Goal: Task Accomplishment & Management: Manage account settings

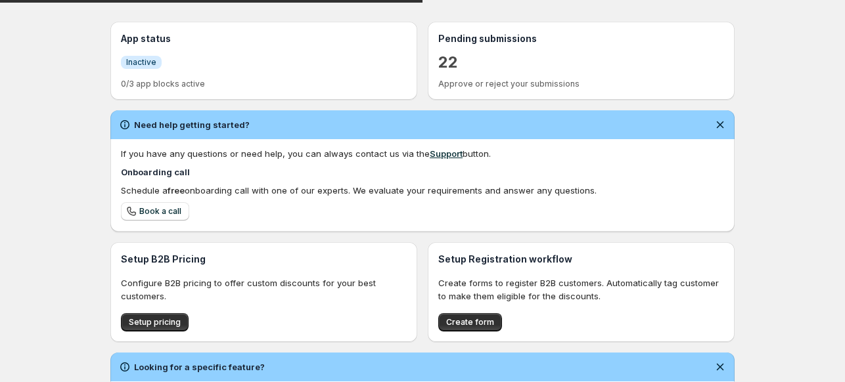
scroll to position [281, 0]
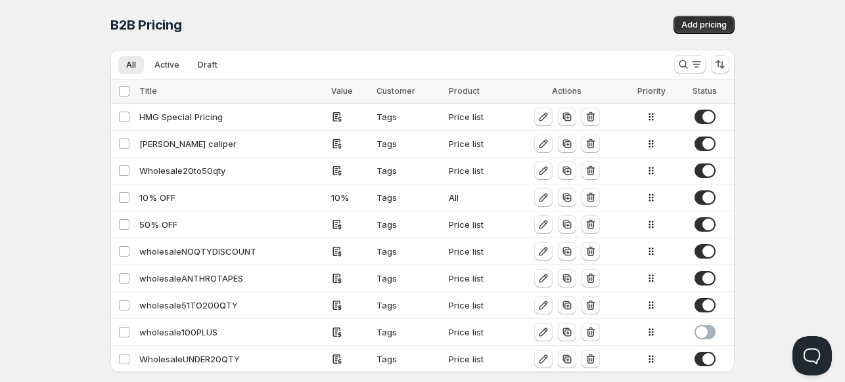
scroll to position [22, 0]
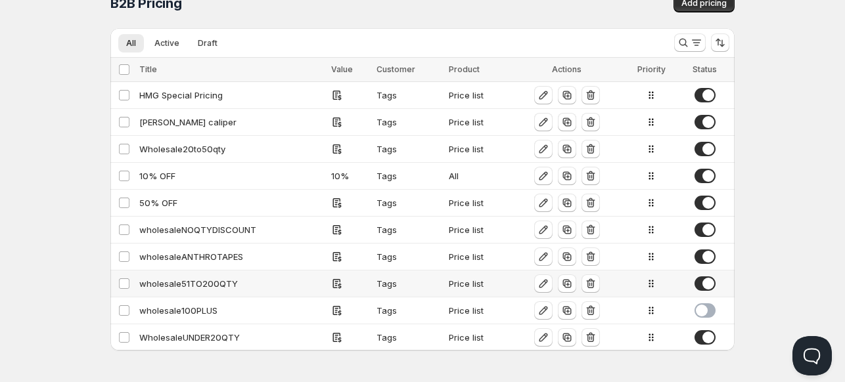
click at [192, 279] on div "wholesale51TO200QTY" at bounding box center [231, 283] width 184 height 13
select select "2"
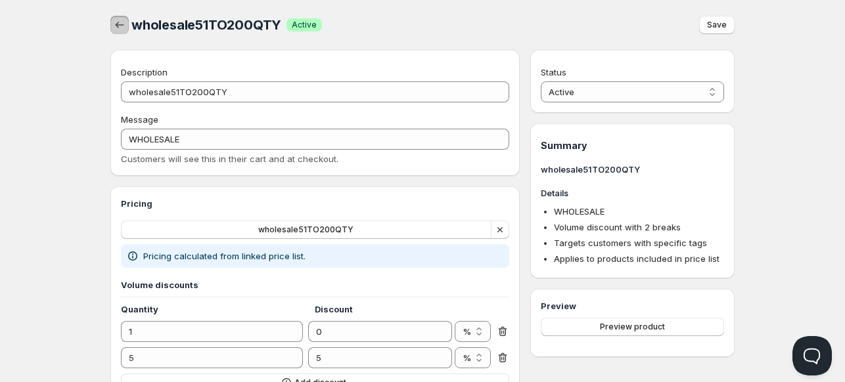
click at [116, 18] on button "button" at bounding box center [119, 25] width 18 height 18
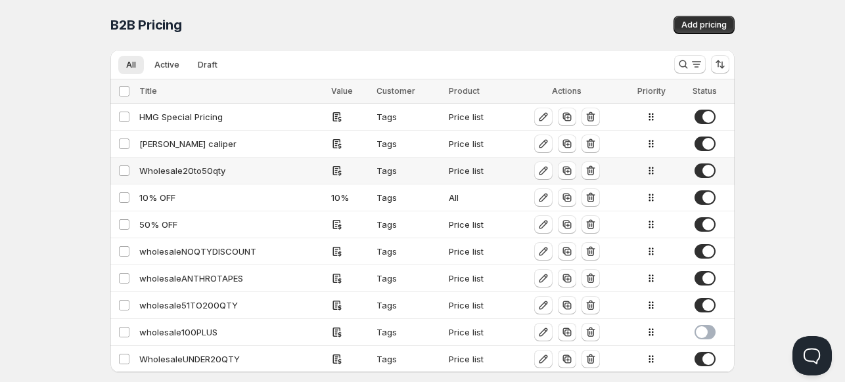
click at [181, 174] on div "Wholesale20to50qty" at bounding box center [231, 170] width 184 height 13
select select "2"
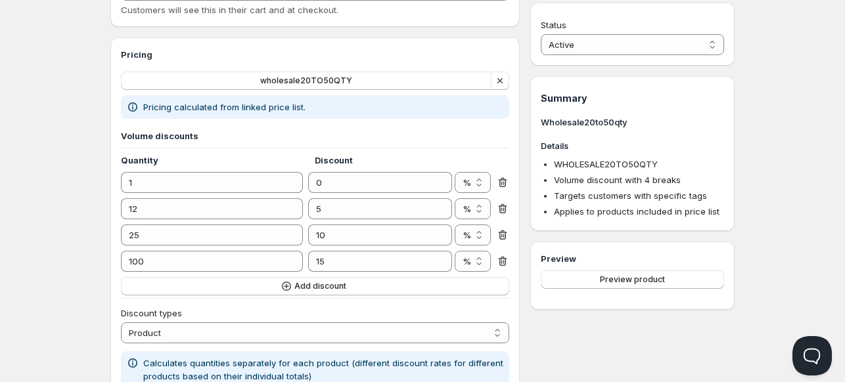
scroll to position [150, 0]
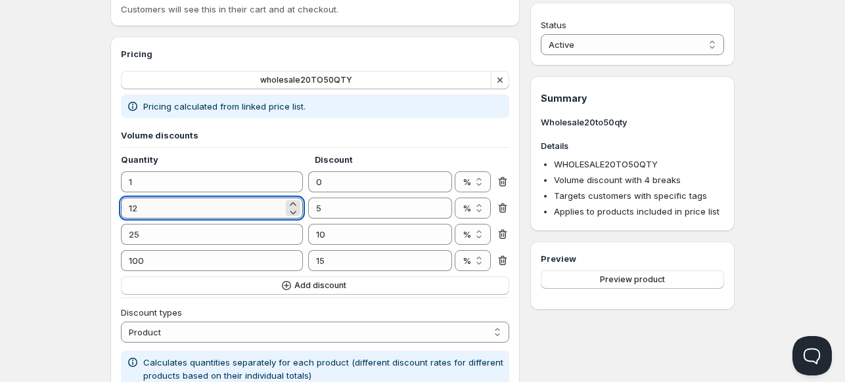
click at [160, 205] on input "12" at bounding box center [202, 208] width 162 height 21
type input "10"
click at [63, 221] on div "Home Pricing Price lists Checkout Forms Submissions Settings Features Plans Who…" at bounding box center [422, 334] width 845 height 968
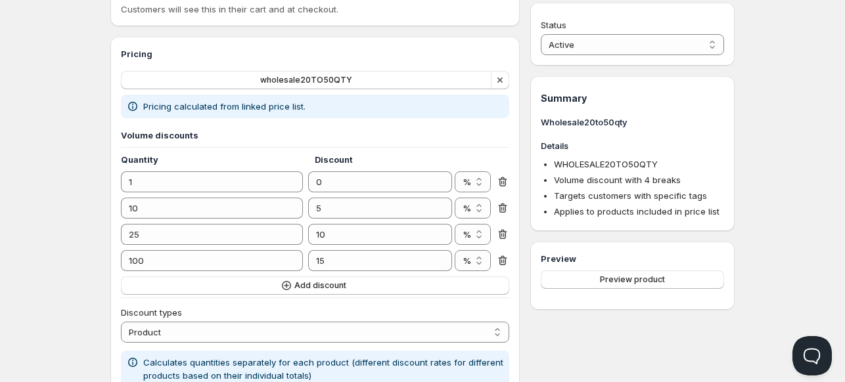
scroll to position [0, 0]
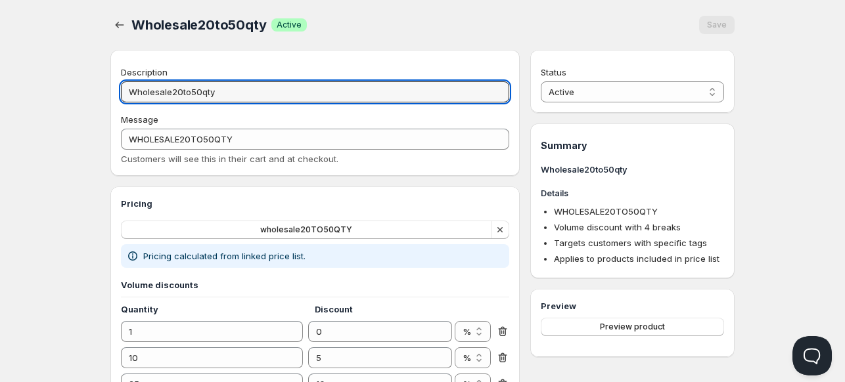
drag, startPoint x: 223, startPoint y: 94, endPoint x: 95, endPoint y: 87, distance: 128.3
click at [119, 24] on icon "button" at bounding box center [119, 24] width 13 height 13
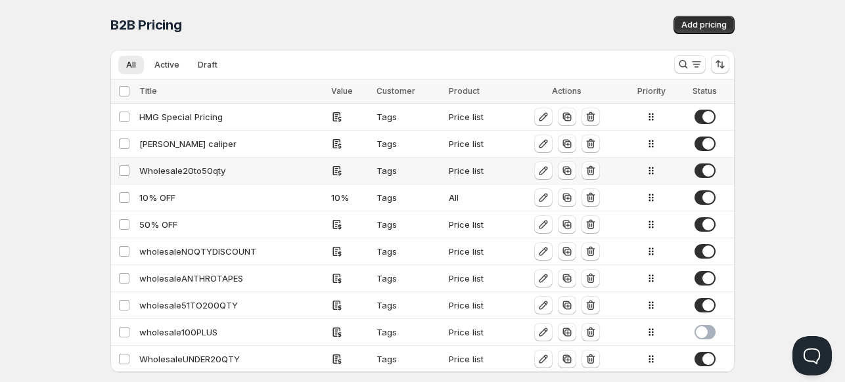
click at [158, 170] on div "Wholesale20to50qty" at bounding box center [231, 170] width 184 height 13
select select "2"
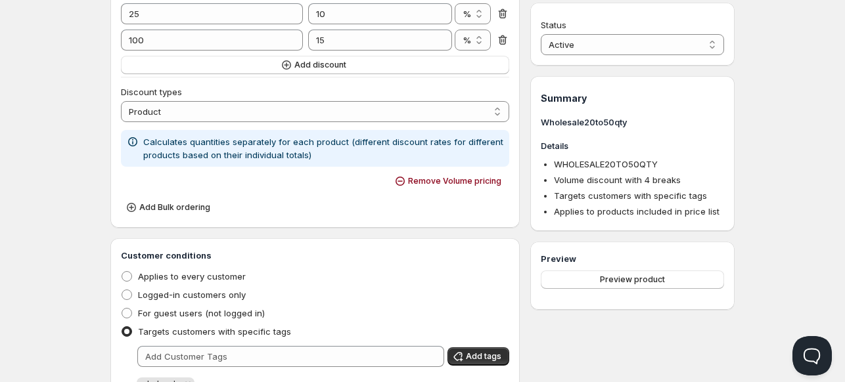
scroll to position [372, 0]
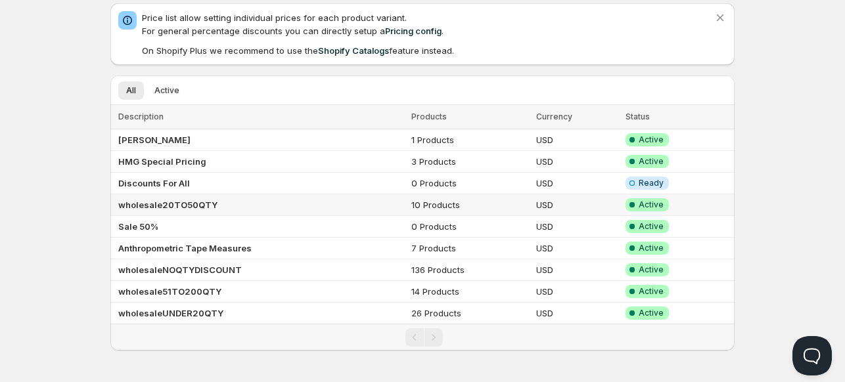
click at [149, 204] on b "wholesale20TO50QTY" at bounding box center [167, 205] width 99 height 11
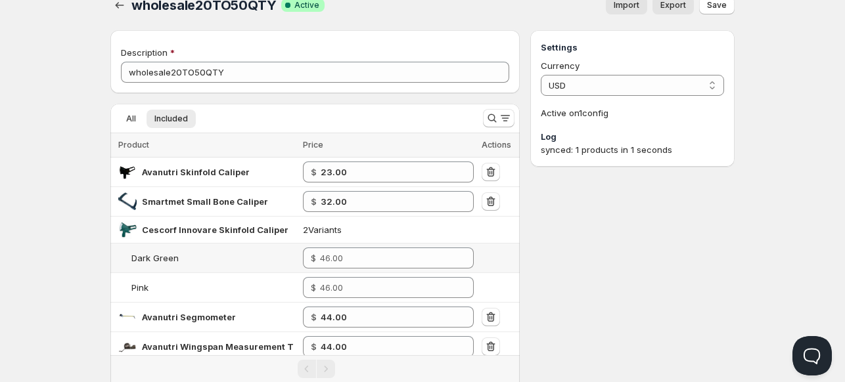
scroll to position [18, 0]
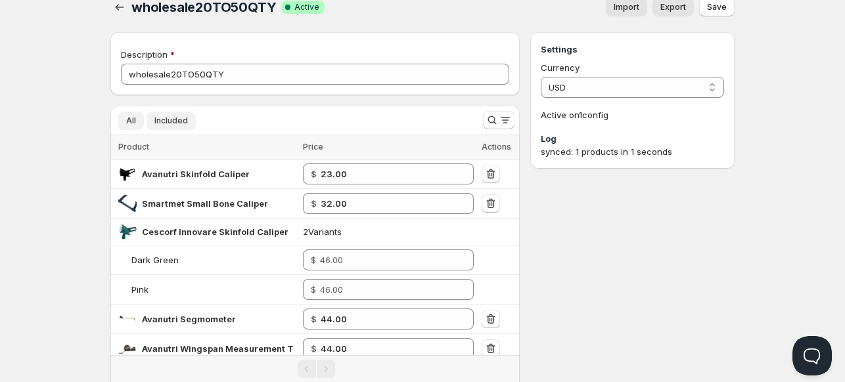
click at [131, 122] on span "All" at bounding box center [131, 121] width 10 height 11
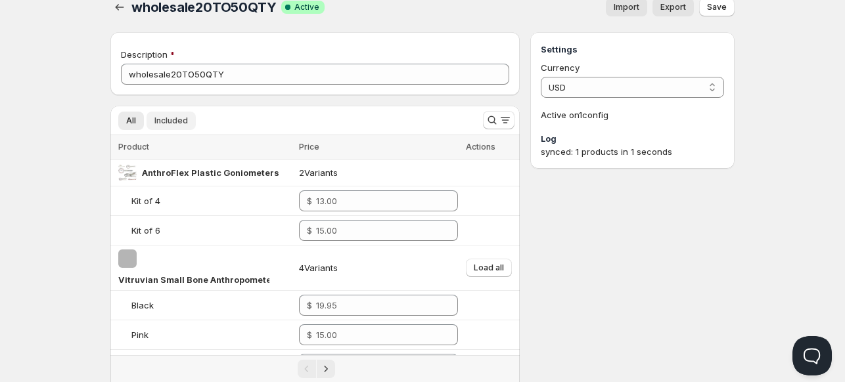
click at [168, 122] on span "Included" at bounding box center [171, 121] width 34 height 11
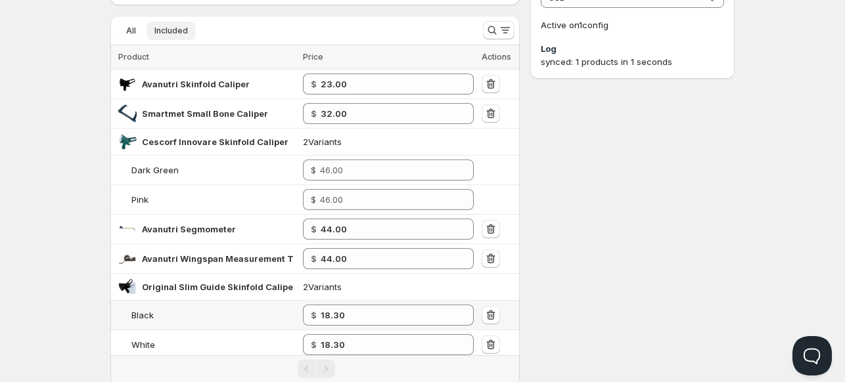
scroll to position [103, 0]
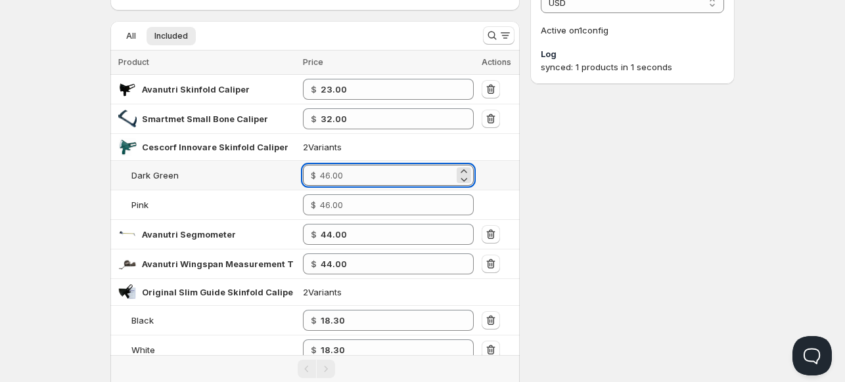
click at [338, 174] on input "number" at bounding box center [387, 175] width 134 height 21
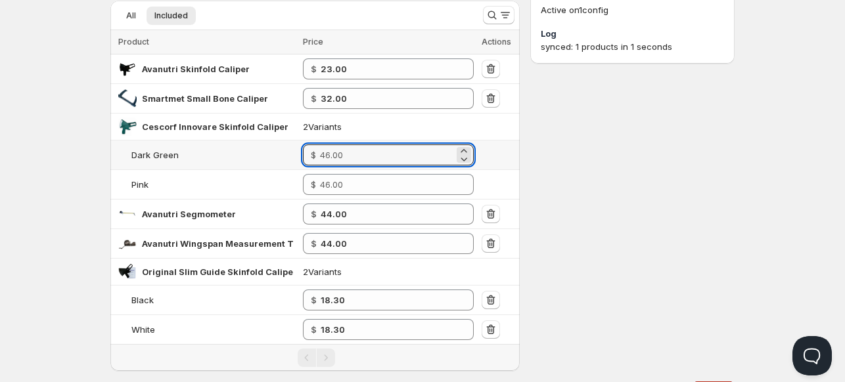
scroll to position [134, 0]
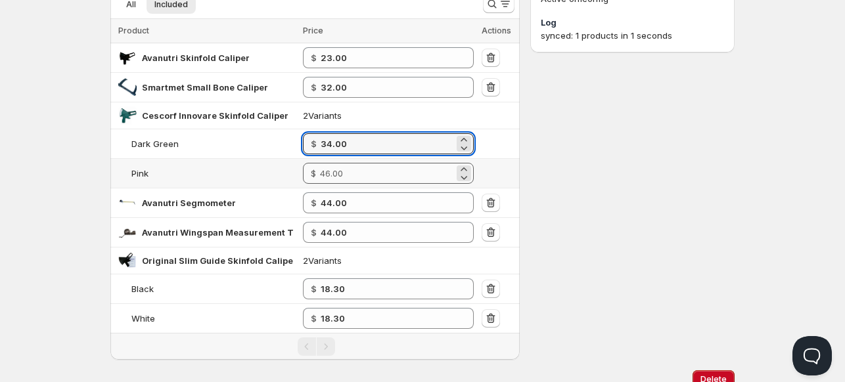
type input "34.00"
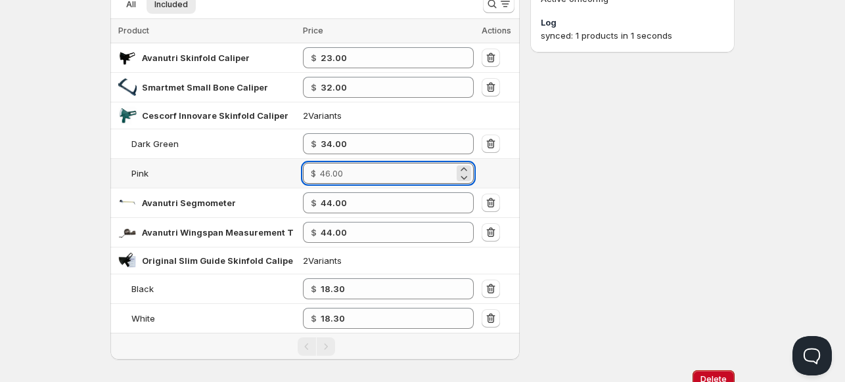
click at [351, 173] on input "number" at bounding box center [387, 173] width 134 height 21
type input "34.00"
click at [552, 189] on div "Settings Currency USD USD Active on 1 config Log synced: 1 products in 1 seconds" at bounding box center [632, 138] width 204 height 444
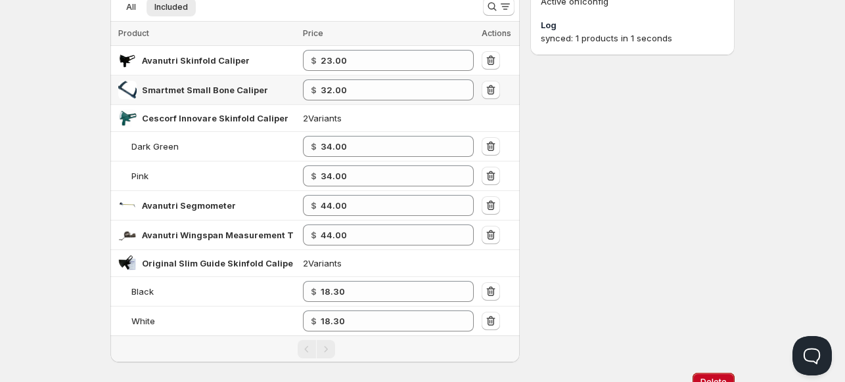
scroll to position [121, 0]
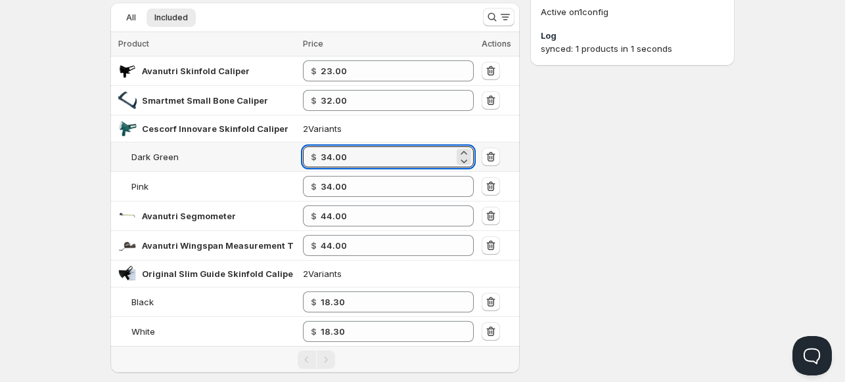
drag, startPoint x: 369, startPoint y: 156, endPoint x: 270, endPoint y: 159, distance: 98.6
click at [270, 159] on tr "Dark Green $ 34.00" at bounding box center [314, 158] width 409 height 30
type input "35.00"
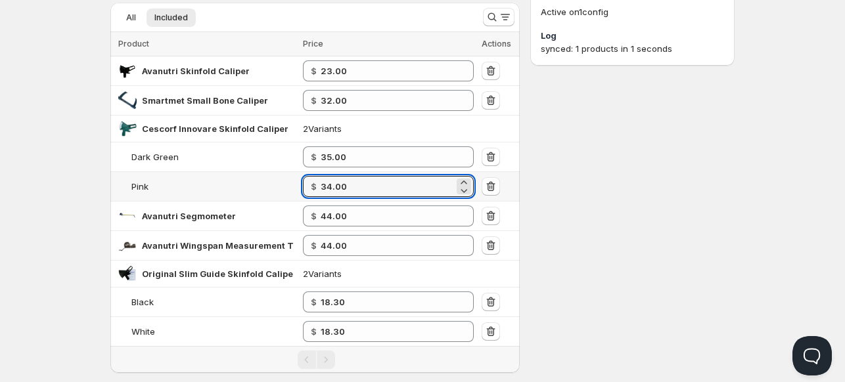
drag, startPoint x: 365, startPoint y: 188, endPoint x: 312, endPoint y: 178, distance: 54.1
click at [312, 178] on div "$ 34.00" at bounding box center [388, 186] width 171 height 21
type input "35.00"
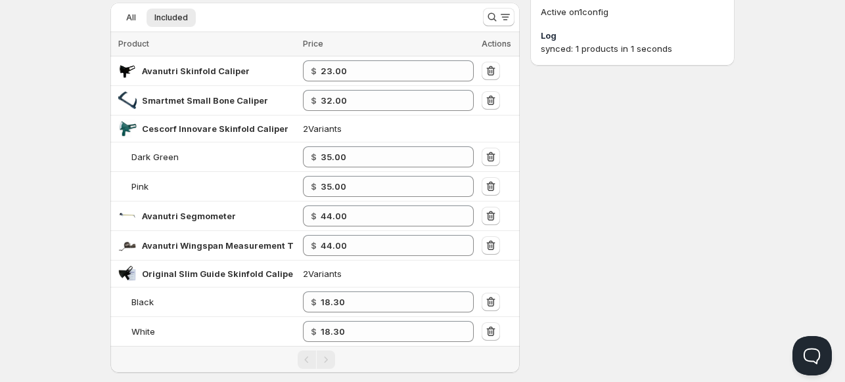
click at [597, 177] on div "Settings Currency USD USD Active on 1 config Log synced: 1 products in 1 seconds" at bounding box center [632, 151] width 204 height 444
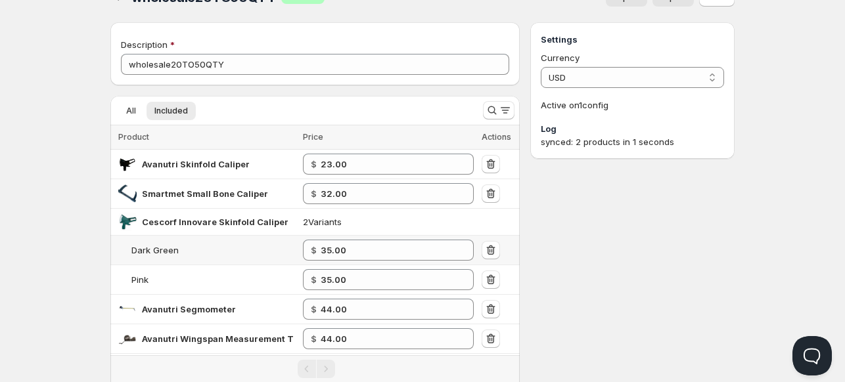
scroll to position [27, 0]
click at [131, 114] on span "All" at bounding box center [131, 111] width 10 height 11
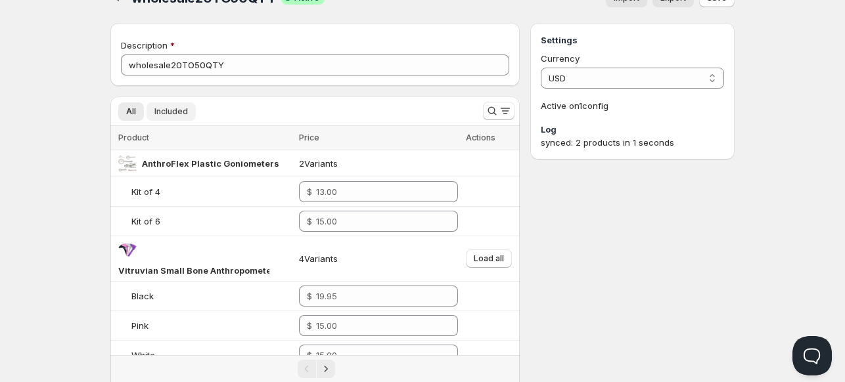
click at [171, 110] on span "Included" at bounding box center [171, 111] width 34 height 11
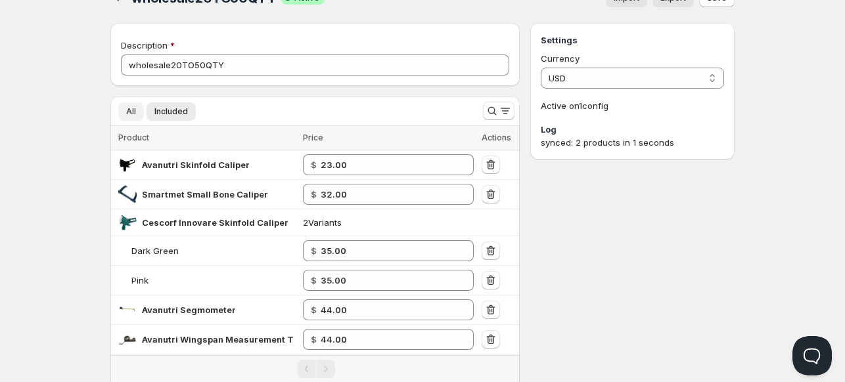
click at [128, 111] on span "All" at bounding box center [131, 111] width 10 height 11
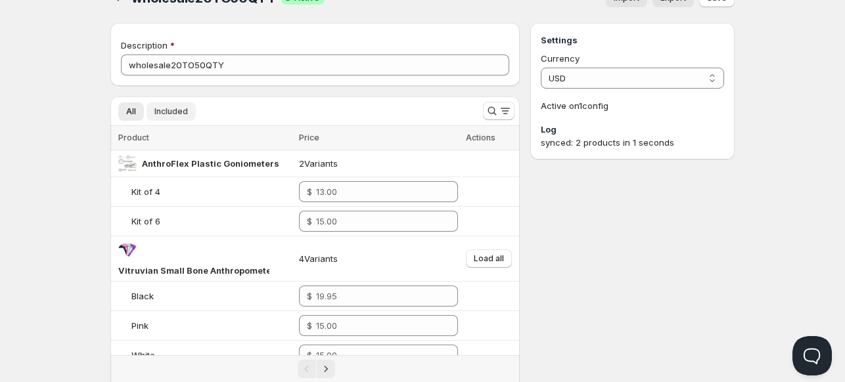
click at [172, 111] on span "Included" at bounding box center [171, 111] width 34 height 11
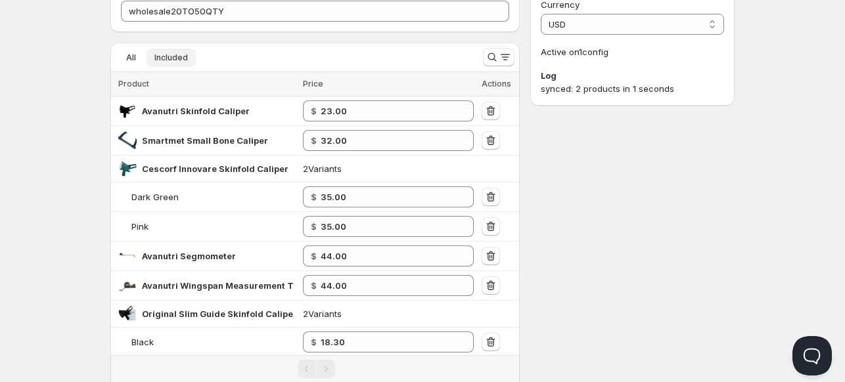
scroll to position [83, 0]
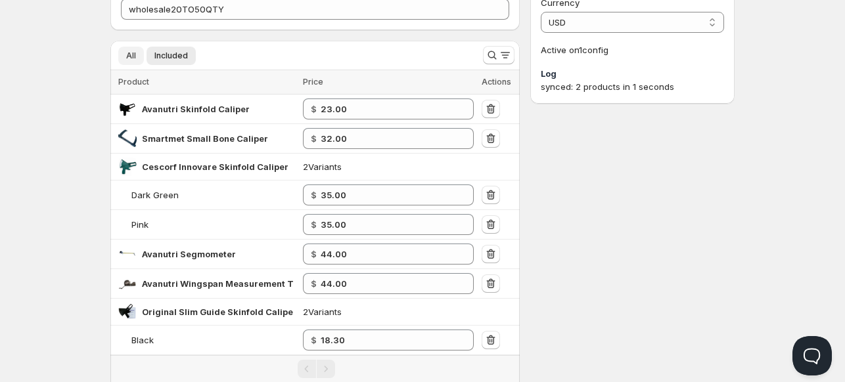
click at [133, 57] on span "All" at bounding box center [131, 56] width 10 height 11
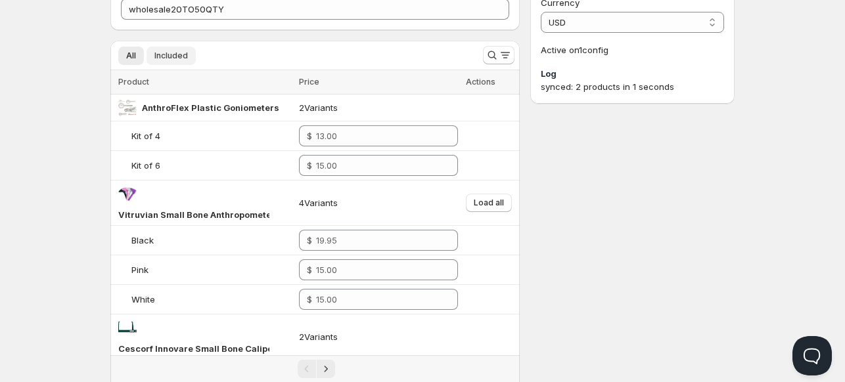
click at [168, 56] on span "Included" at bounding box center [171, 56] width 34 height 11
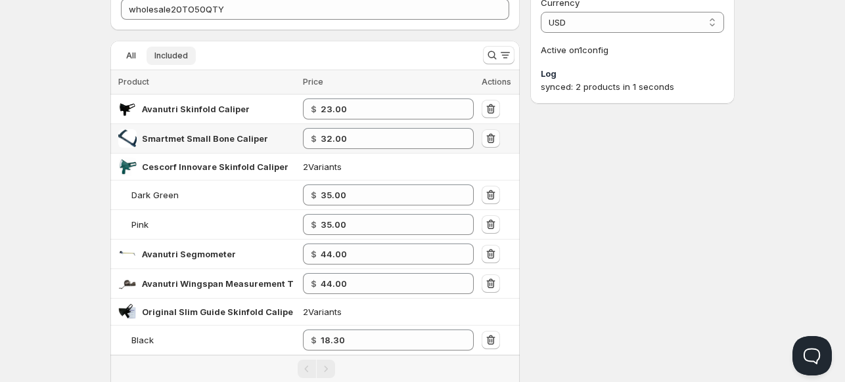
scroll to position [0, 0]
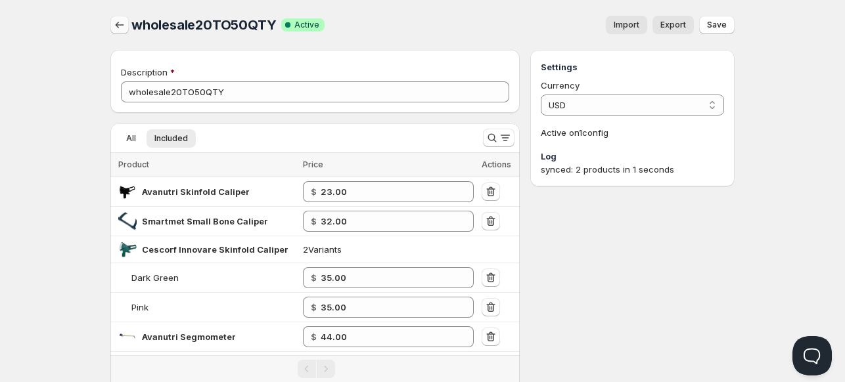
click at [120, 23] on icon "button" at bounding box center [119, 24] width 13 height 13
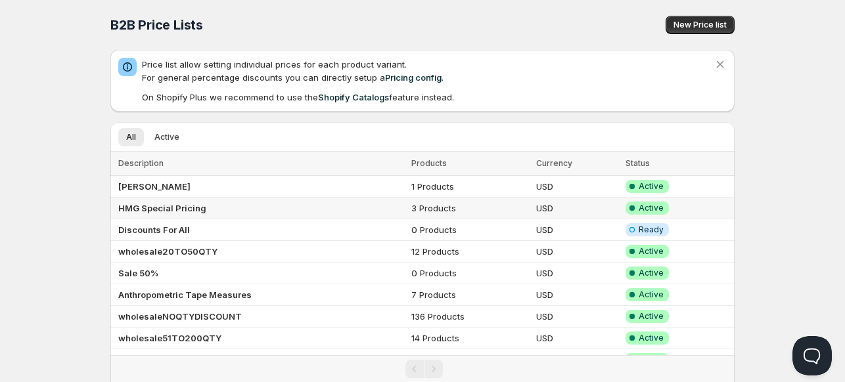
scroll to position [47, 0]
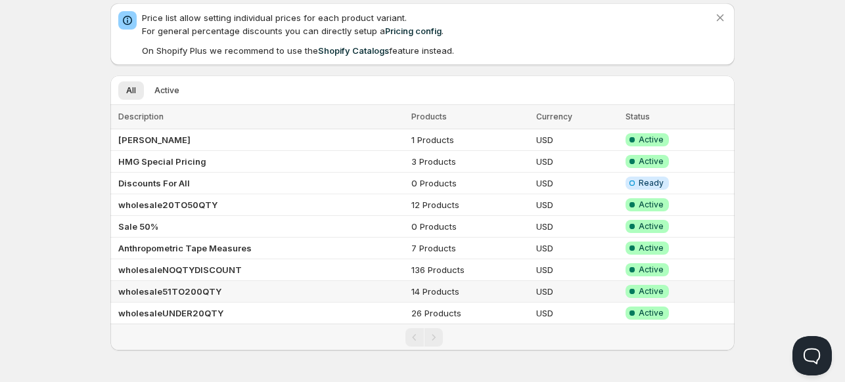
click at [162, 291] on b "wholesale51TO200QTY" at bounding box center [169, 292] width 103 height 11
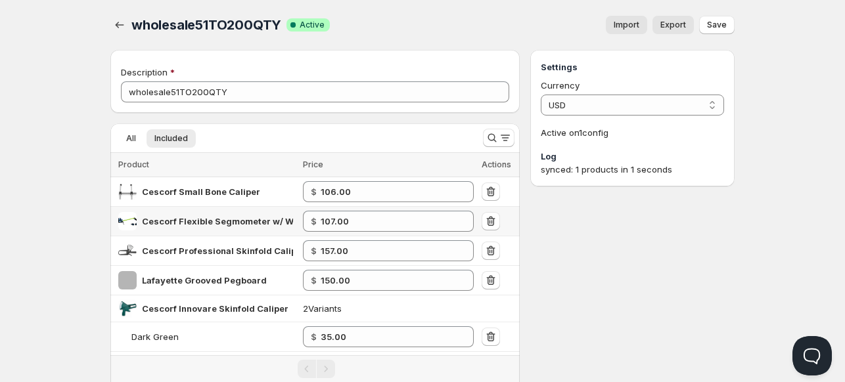
scroll to position [47, 0]
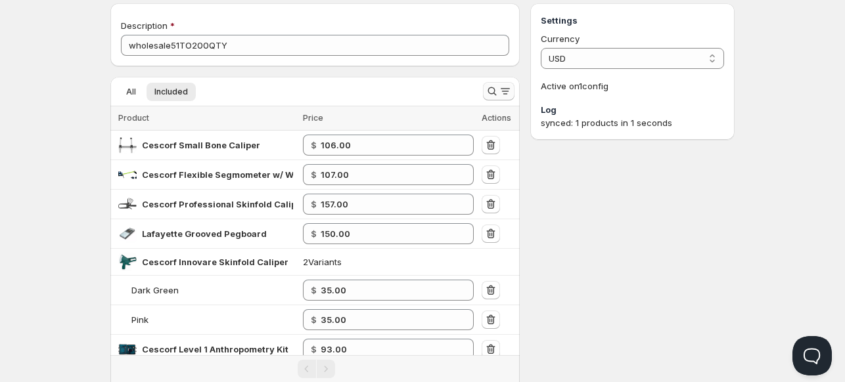
click at [494, 87] on icon "Search and filter results" at bounding box center [492, 91] width 13 height 13
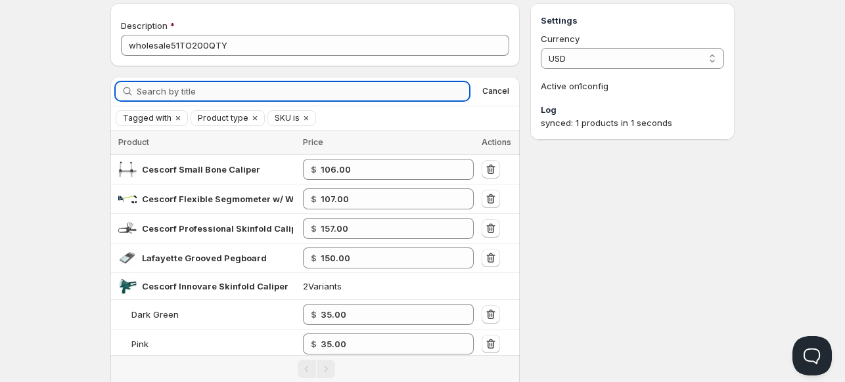
click at [284, 97] on input "Search by title" at bounding box center [303, 91] width 333 height 18
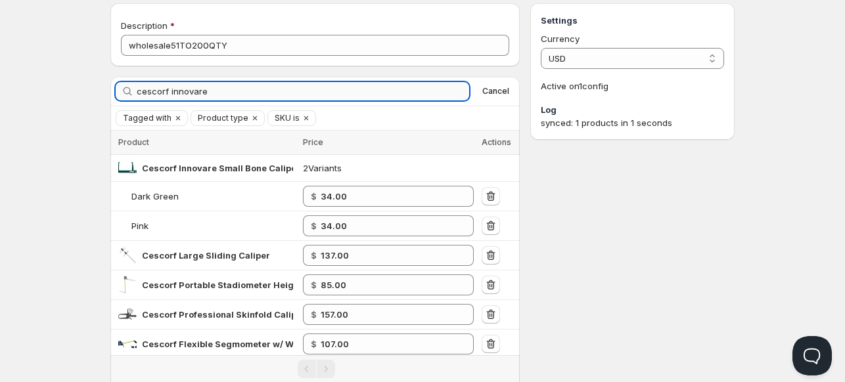
type input "cescorf innovare"
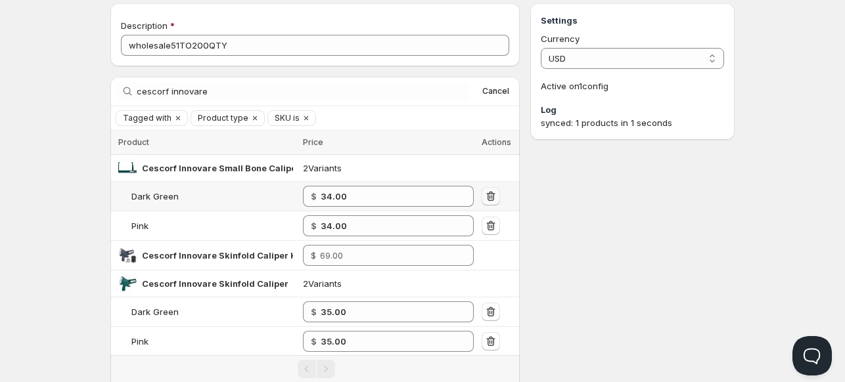
click at [492, 194] on icon "button" at bounding box center [490, 196] width 13 height 13
click at [490, 223] on icon "button" at bounding box center [490, 225] width 13 height 13
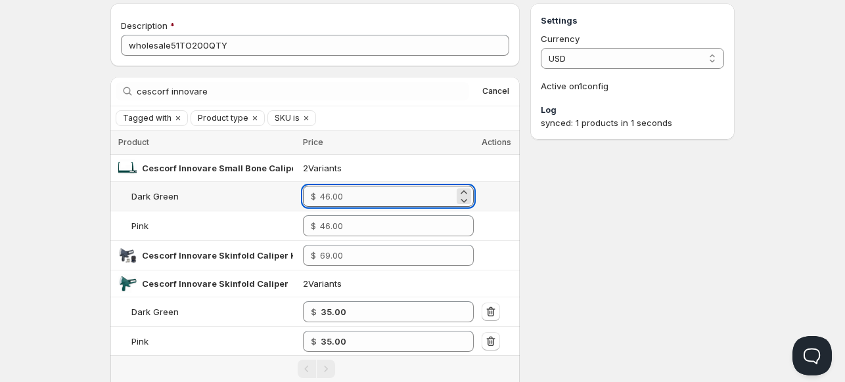
click at [382, 203] on input "number" at bounding box center [387, 196] width 134 height 21
type input "34.00"
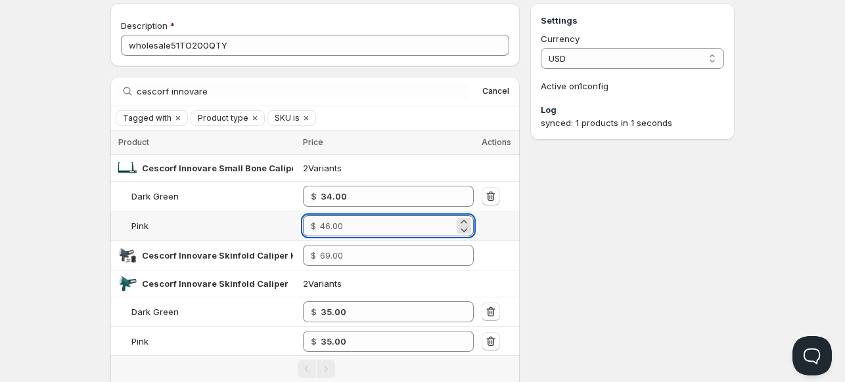
click at [381, 221] on input "number" at bounding box center [387, 226] width 134 height 21
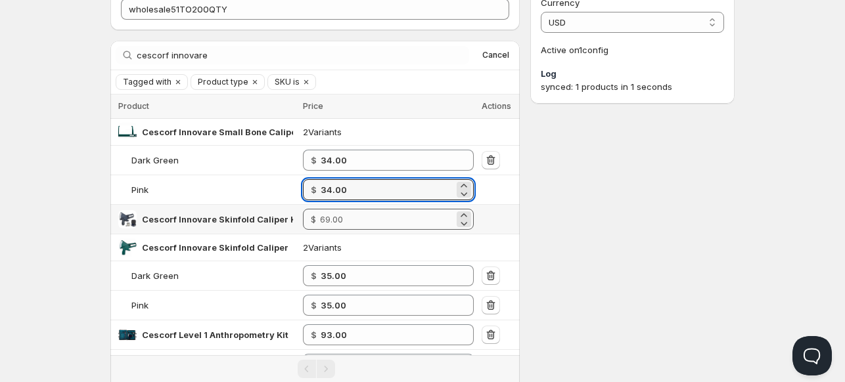
scroll to position [84, 0]
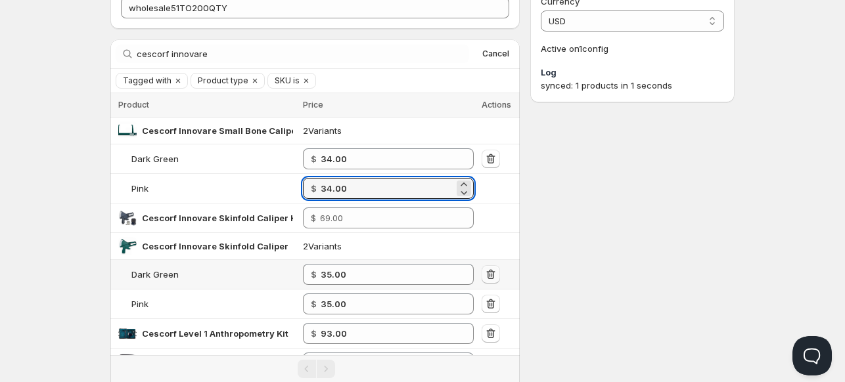
type input "34.00"
click at [498, 269] on button "button" at bounding box center [491, 274] width 18 height 18
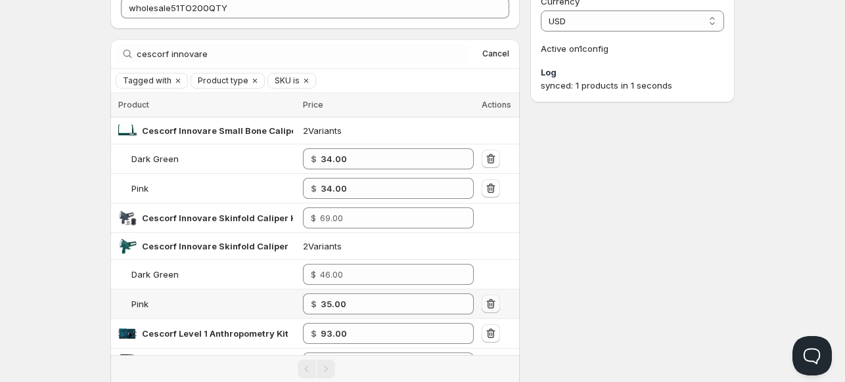
click at [484, 296] on button "button" at bounding box center [491, 304] width 18 height 18
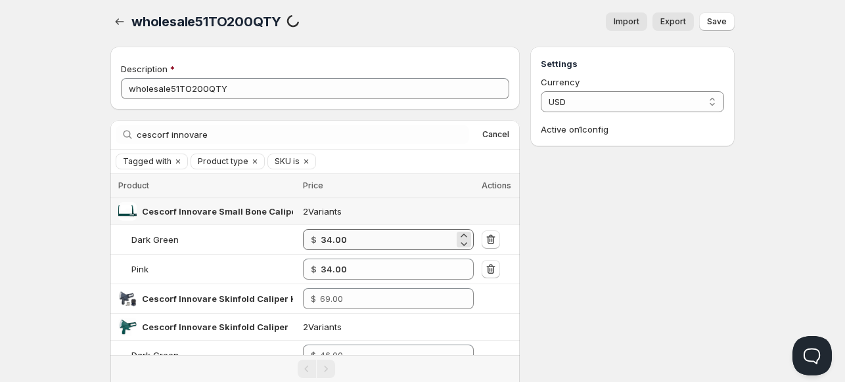
scroll to position [0, 0]
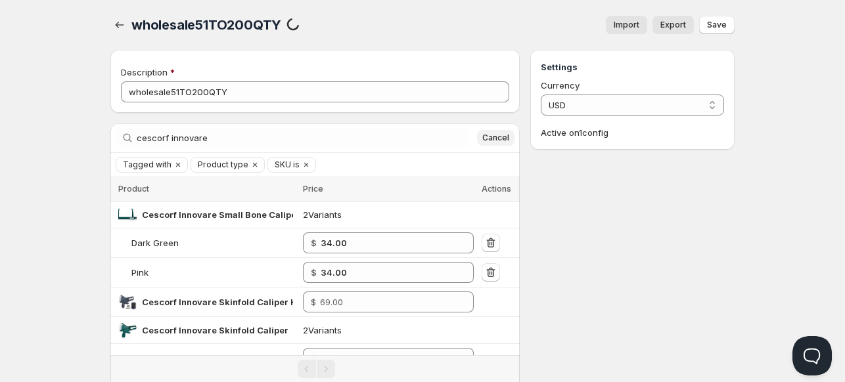
click at [499, 136] on span "Cancel" at bounding box center [495, 138] width 27 height 11
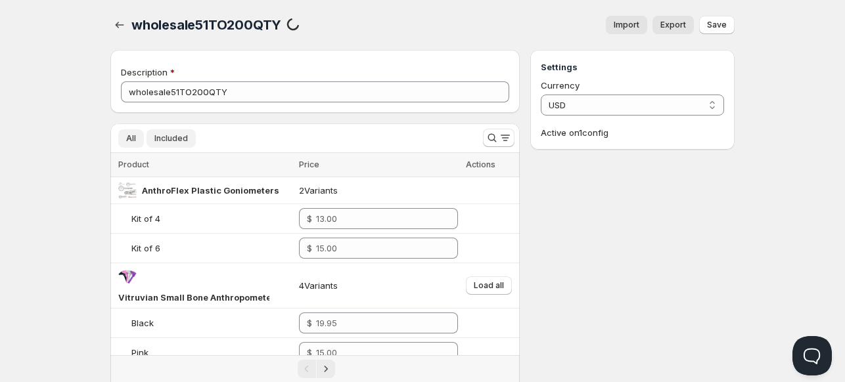
click at [168, 143] on span "Included" at bounding box center [171, 138] width 34 height 11
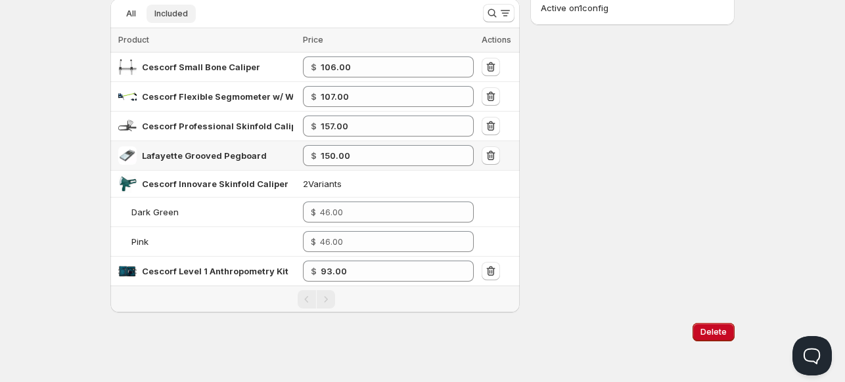
scroll to position [126, 0]
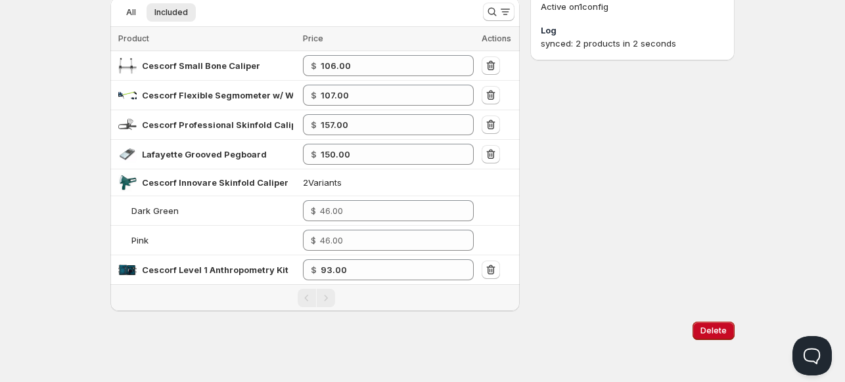
click at [328, 297] on div "Pagination" at bounding box center [326, 298] width 18 height 18
click at [314, 299] on div "Pagination" at bounding box center [307, 298] width 18 height 18
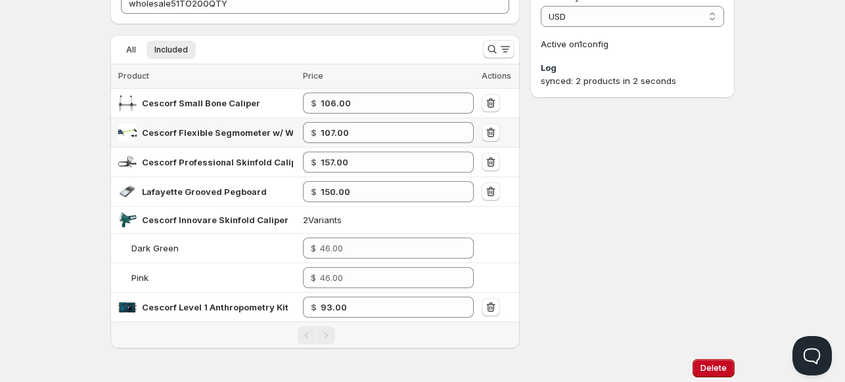
scroll to position [0, 0]
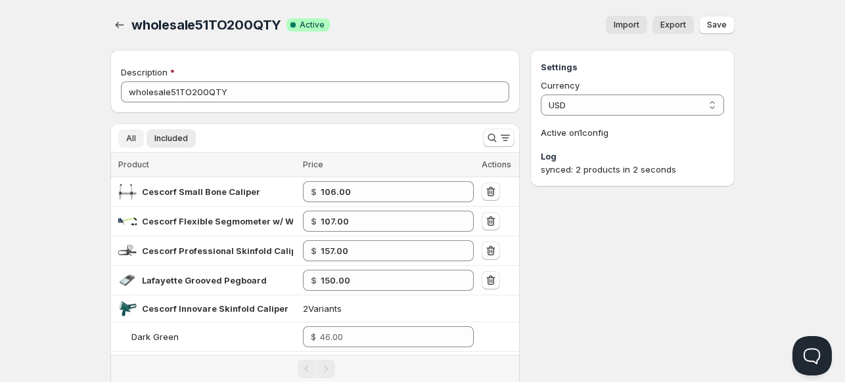
click at [124, 139] on button "All" at bounding box center [131, 138] width 26 height 18
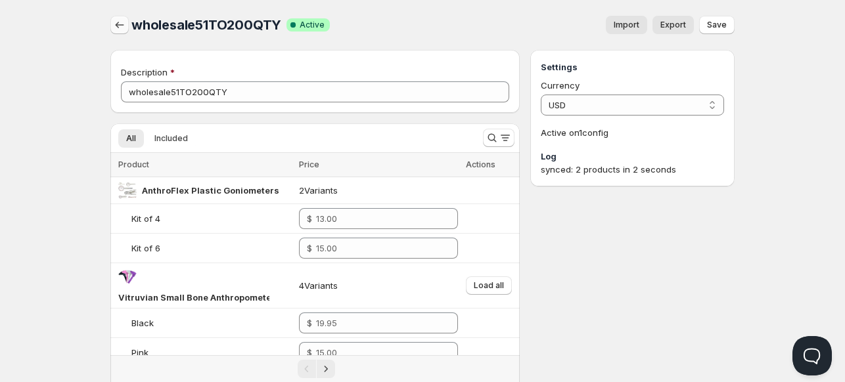
click at [118, 25] on icon "button" at bounding box center [119, 24] width 13 height 13
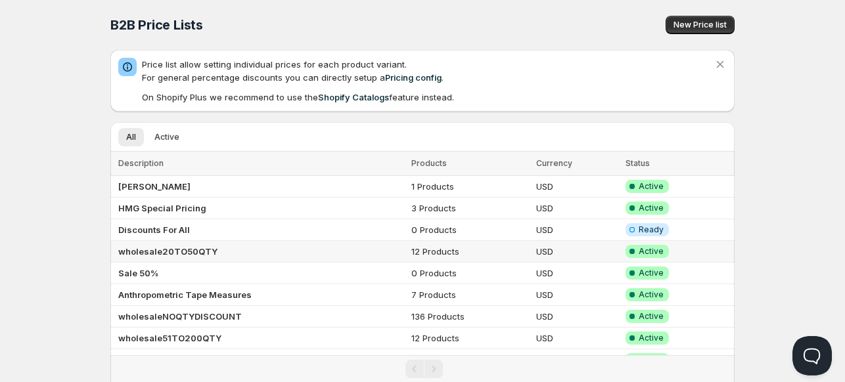
scroll to position [47, 0]
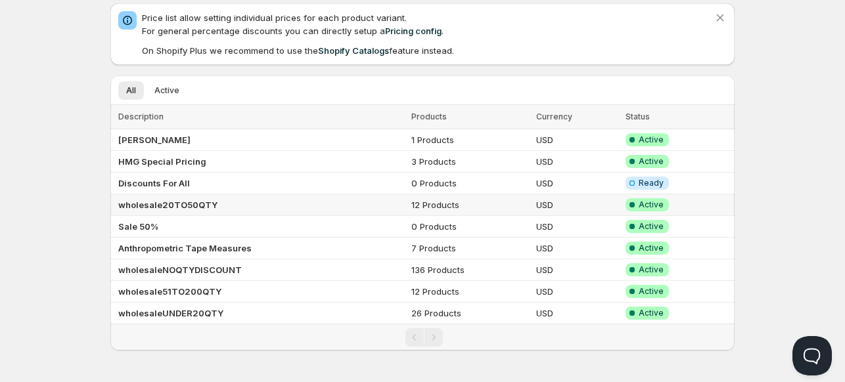
click at [153, 203] on b "wholesale20TO50QTY" at bounding box center [167, 205] width 99 height 11
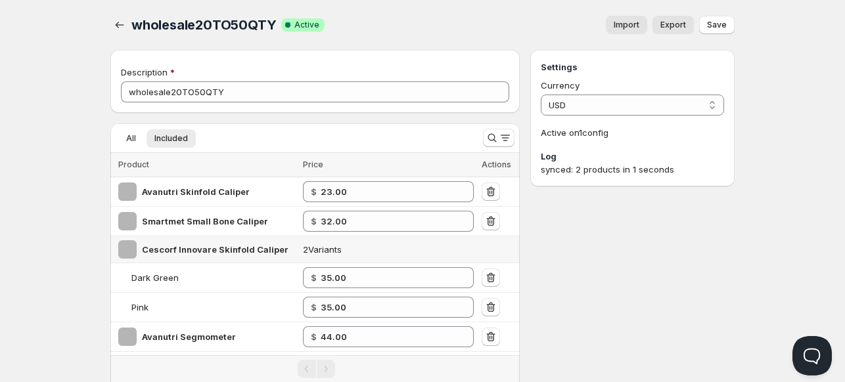
scroll to position [47, 0]
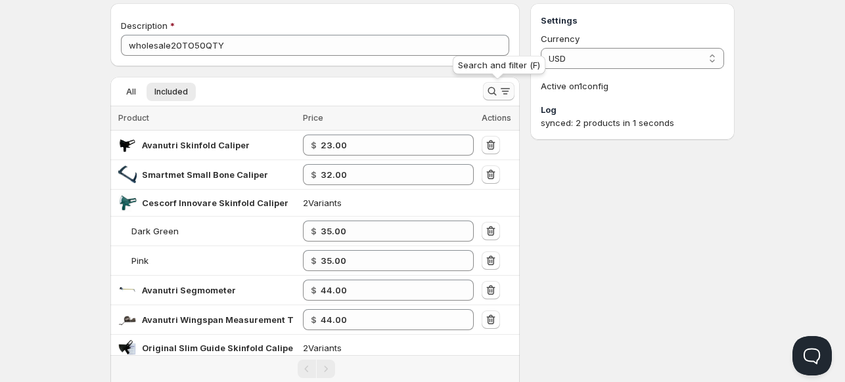
click at [489, 91] on icon "Search and filter results" at bounding box center [492, 91] width 13 height 13
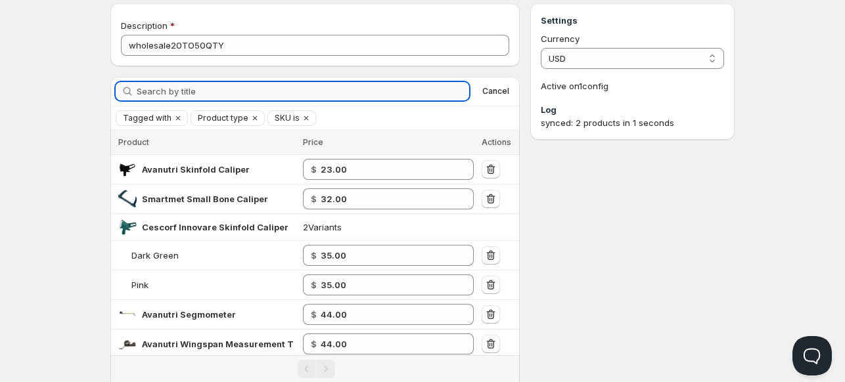
click at [426, 95] on input "Search by title" at bounding box center [303, 91] width 333 height 18
type input "avanutri"
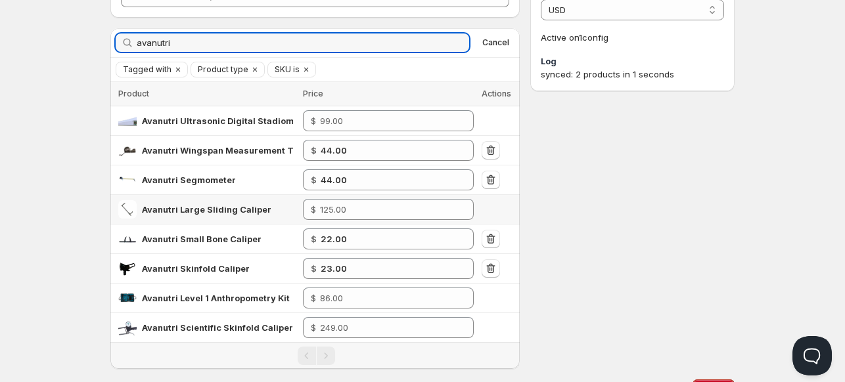
scroll to position [96, 0]
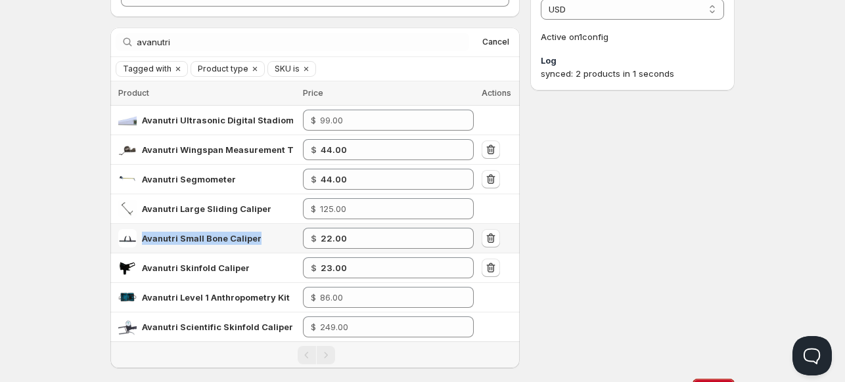
drag, startPoint x: 263, startPoint y: 237, endPoint x: 139, endPoint y: 235, distance: 123.6
click at [139, 235] on div "Avanutri Small Bone Caliper" at bounding box center [206, 238] width 177 height 18
copy span "Avanutri Small Bone Caliper"
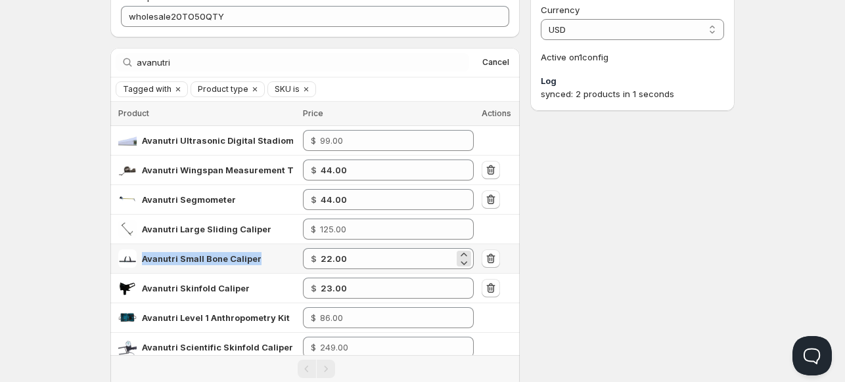
scroll to position [76, 0]
copy span "Avanutri Small Bone Caliper"
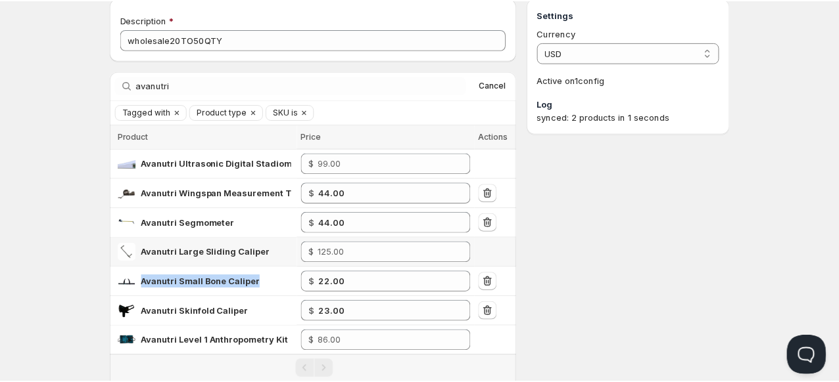
scroll to position [0, 0]
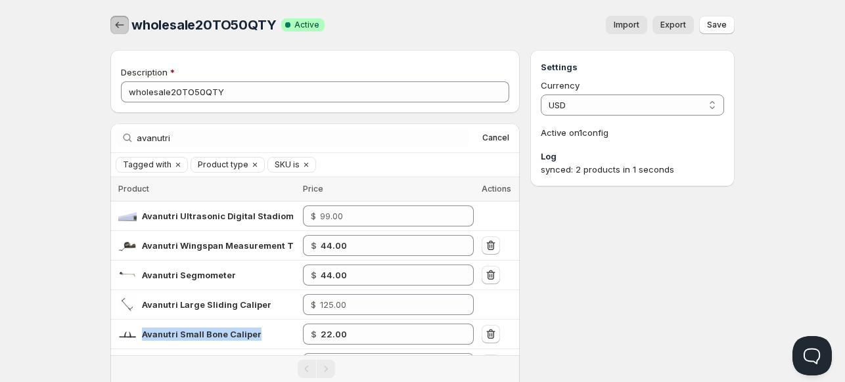
click at [117, 20] on icon "button" at bounding box center [119, 24] width 13 height 13
